Goal: Task Accomplishment & Management: Manage account settings

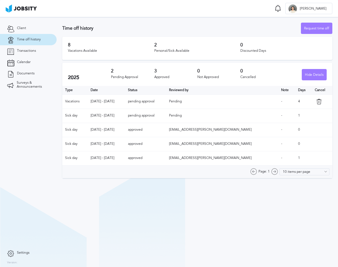
click at [314, 105] on td at bounding box center [322, 101] width 20 height 14
click at [316, 102] on icon at bounding box center [319, 102] width 6 height 6
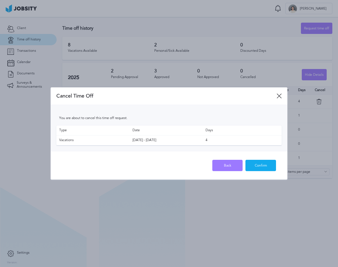
drag, startPoint x: 259, startPoint y: 168, endPoint x: 259, endPoint y: 174, distance: 5.7
click at [259, 168] on div "Confirm" at bounding box center [260, 165] width 30 height 11
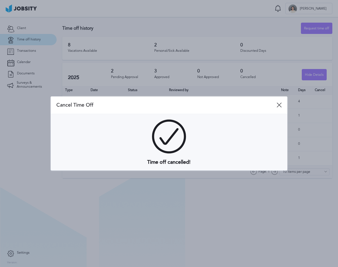
click at [280, 103] on icon at bounding box center [278, 104] width 5 height 5
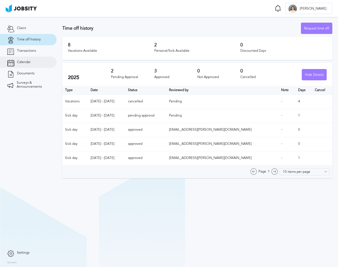
click at [25, 60] on span "Calendar" at bounding box center [24, 62] width 14 height 4
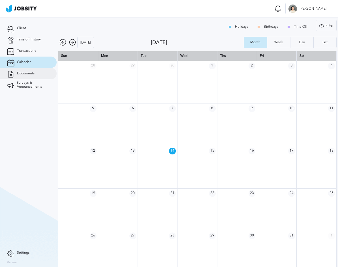
click at [30, 74] on span "Documents" at bounding box center [26, 74] width 18 height 4
